Goal: Complete application form

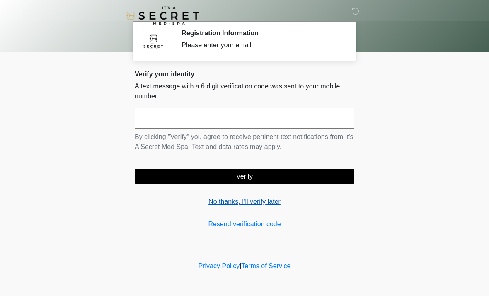
click at [251, 205] on link "No thanks, I'll verify later" at bounding box center [245, 202] width 220 height 10
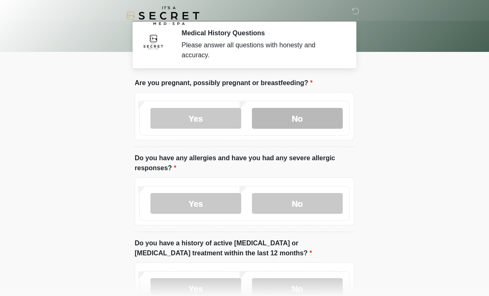
click at [301, 122] on label "No" at bounding box center [297, 118] width 91 height 21
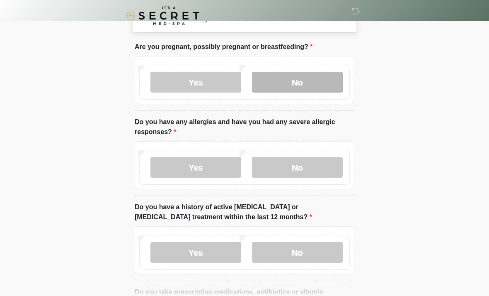
scroll to position [38, 0]
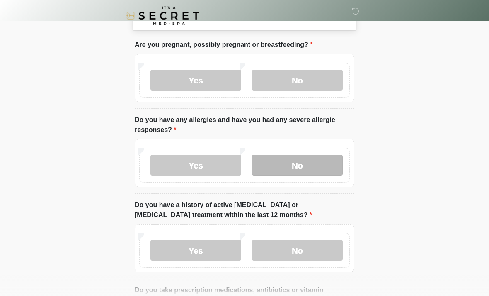
click at [321, 161] on label "No" at bounding box center [297, 165] width 91 height 21
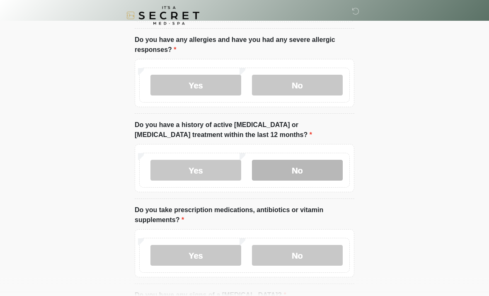
click at [319, 172] on label "No" at bounding box center [297, 170] width 91 height 21
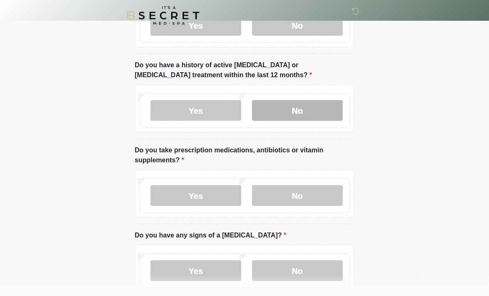
scroll to position [188, 0]
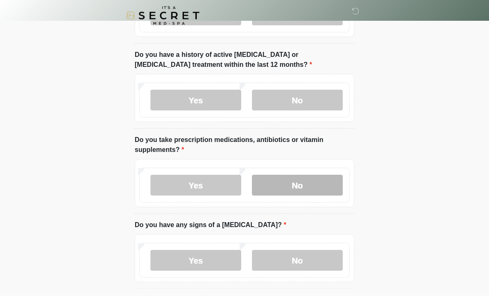
click at [317, 184] on label "No" at bounding box center [297, 185] width 91 height 21
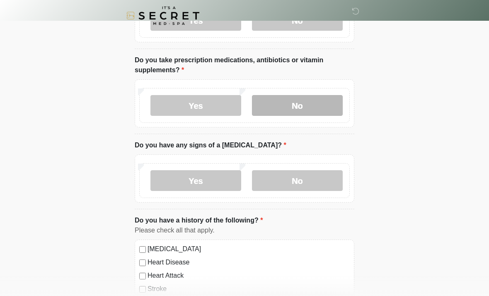
scroll to position [268, 0]
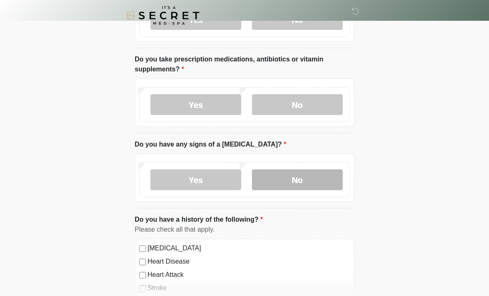
click at [328, 180] on label "No" at bounding box center [297, 180] width 91 height 21
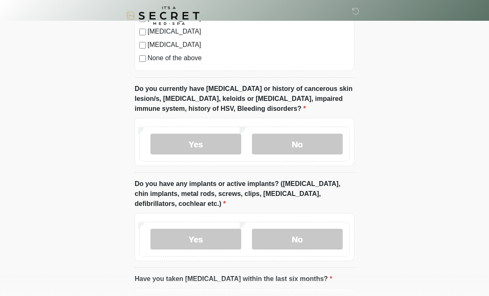
scroll to position [605, 0]
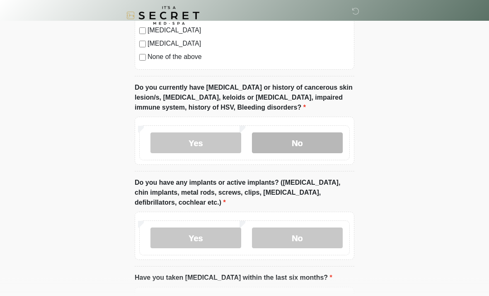
click at [324, 133] on label "No" at bounding box center [297, 143] width 91 height 21
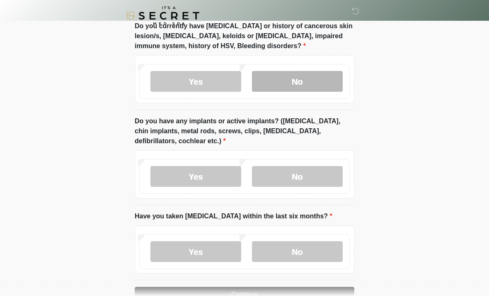
scroll to position [668, 0]
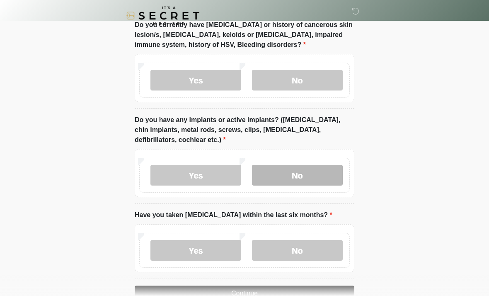
click at [314, 175] on label "No" at bounding box center [297, 175] width 91 height 21
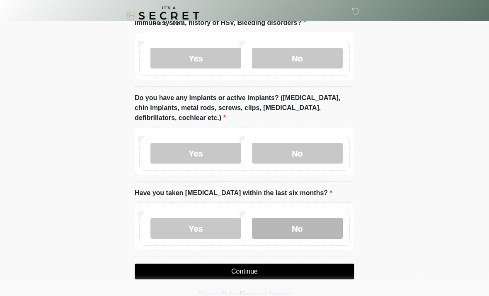
click at [315, 224] on label "No" at bounding box center [297, 228] width 91 height 21
click at [311, 273] on button "Continue" at bounding box center [245, 271] width 220 height 16
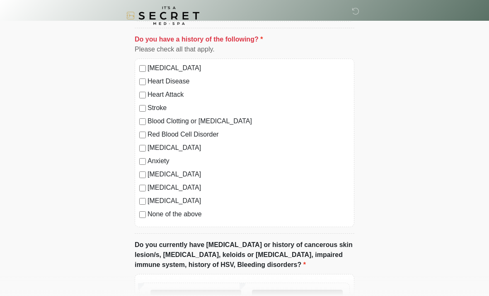
click at [308, 295] on label "No" at bounding box center [297, 299] width 91 height 21
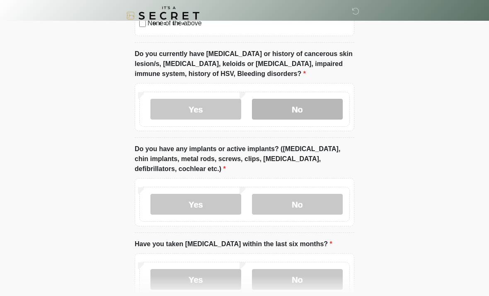
scroll to position [690, 0]
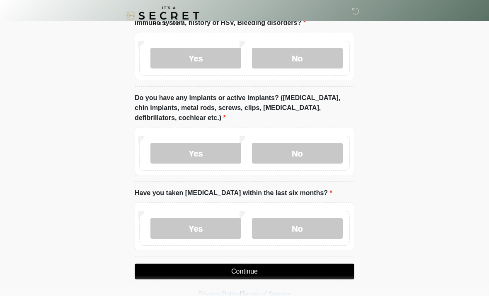
click at [308, 267] on button "Continue" at bounding box center [245, 271] width 220 height 16
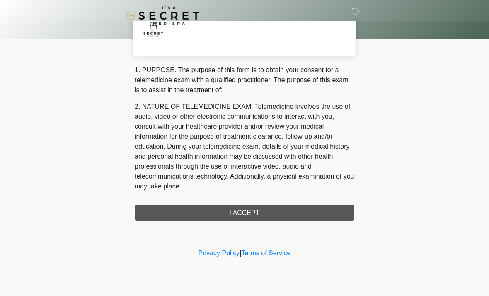
scroll to position [0, 0]
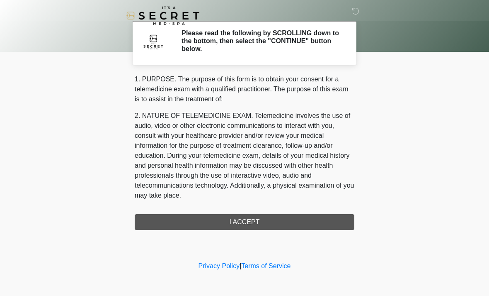
click at [307, 219] on div "1. PURPOSE. The purpose of this form is to obtain your consent for a telemedici…" at bounding box center [245, 152] width 220 height 156
click at [277, 220] on div "1. PURPOSE. The purpose of this form is to obtain your consent for a telemedici…" at bounding box center [245, 152] width 220 height 156
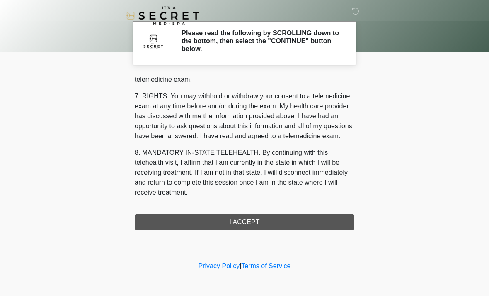
click at [266, 220] on button "I ACCEPT" at bounding box center [245, 222] width 220 height 16
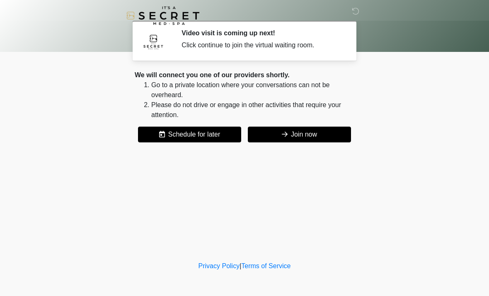
click at [327, 136] on button "Join now" at bounding box center [299, 134] width 103 height 16
